Goal: Transaction & Acquisition: Purchase product/service

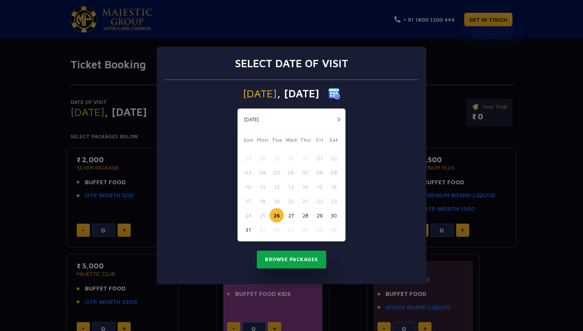
click at [291, 262] on button "Browse Packages" at bounding box center [291, 259] width 69 height 18
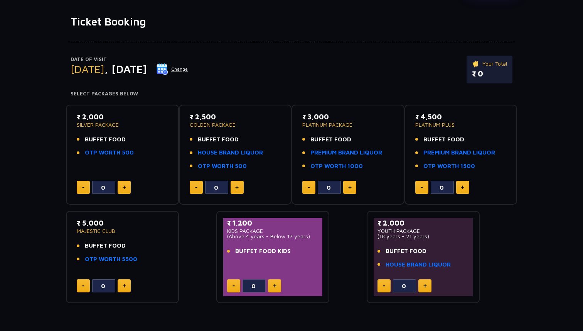
scroll to position [49, 0]
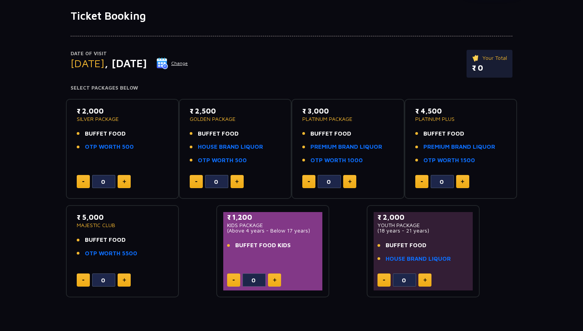
drag, startPoint x: 274, startPoint y: 150, endPoint x: 195, endPoint y: 148, distance: 79.5
click at [195, 148] on li "HOUSE BRAND LIQUOR" at bounding box center [235, 146] width 91 height 9
click at [283, 74] on div "Date of Visit [DATE] Change Your Total ₹ 0" at bounding box center [292, 67] width 442 height 35
drag, startPoint x: 81, startPoint y: 126, endPoint x: 128, endPoint y: 137, distance: 48.7
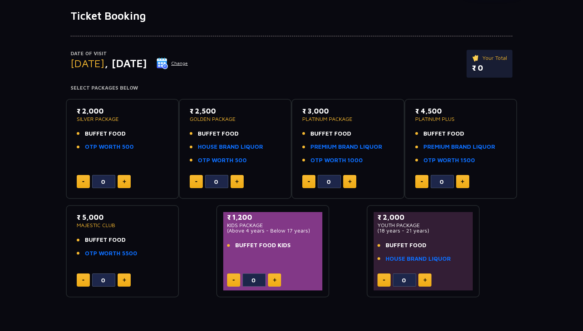
click at [128, 137] on div "₹ 2,000 SILVER PACKAGE BUFFET FOOD OTP WORTH 500" at bounding box center [122, 131] width 91 height 50
drag, startPoint x: 72, startPoint y: 109, endPoint x: 141, endPoint y: 137, distance: 74.3
click at [141, 137] on div "₹ 2,000 SILVER PACKAGE BUFFET FOOD OTP WORTH 500 0" at bounding box center [122, 149] width 113 height 100
